Goal: Information Seeking & Learning: Learn about a topic

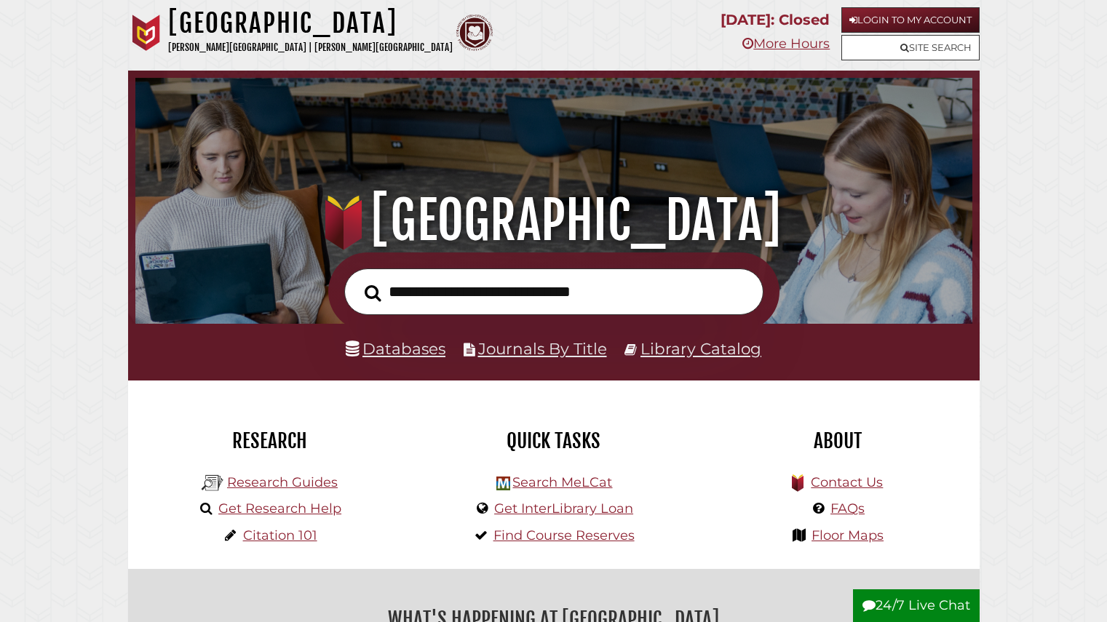
scroll to position [277, 830]
click at [562, 284] on input "text" at bounding box center [553, 292] width 419 height 47
type input "**********"
click at [357, 280] on button "Search" at bounding box center [372, 292] width 31 height 25
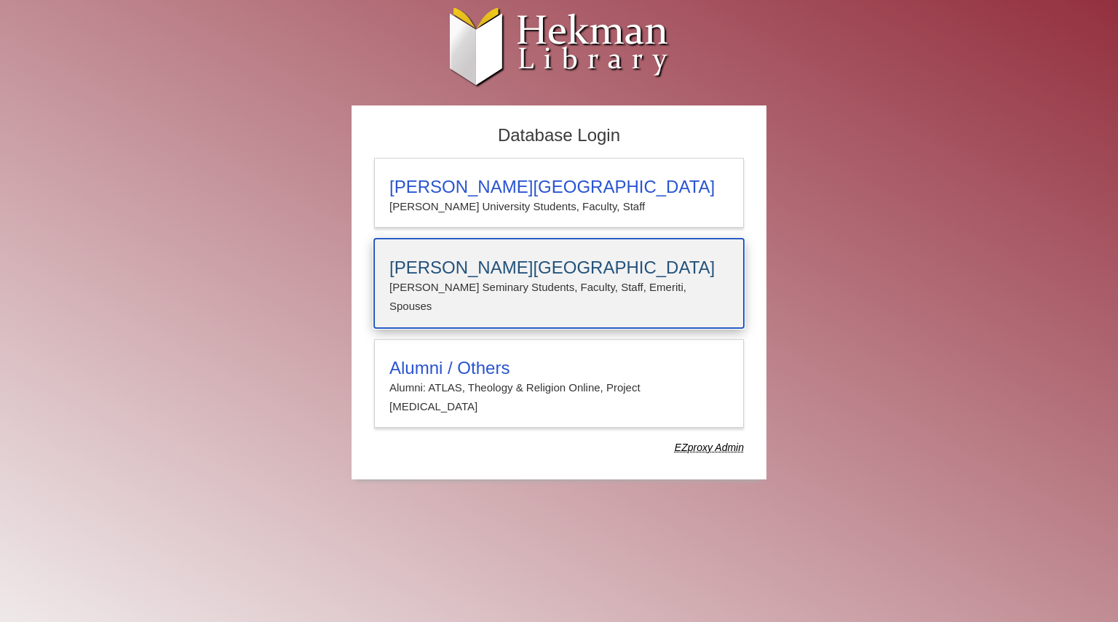
click at [610, 261] on h3 "[PERSON_NAME][GEOGRAPHIC_DATA]" at bounding box center [558, 268] width 339 height 20
click at [533, 287] on p "[PERSON_NAME] Seminary Students, Faculty, Staff, Emeriti, Spouses" at bounding box center [558, 297] width 339 height 39
